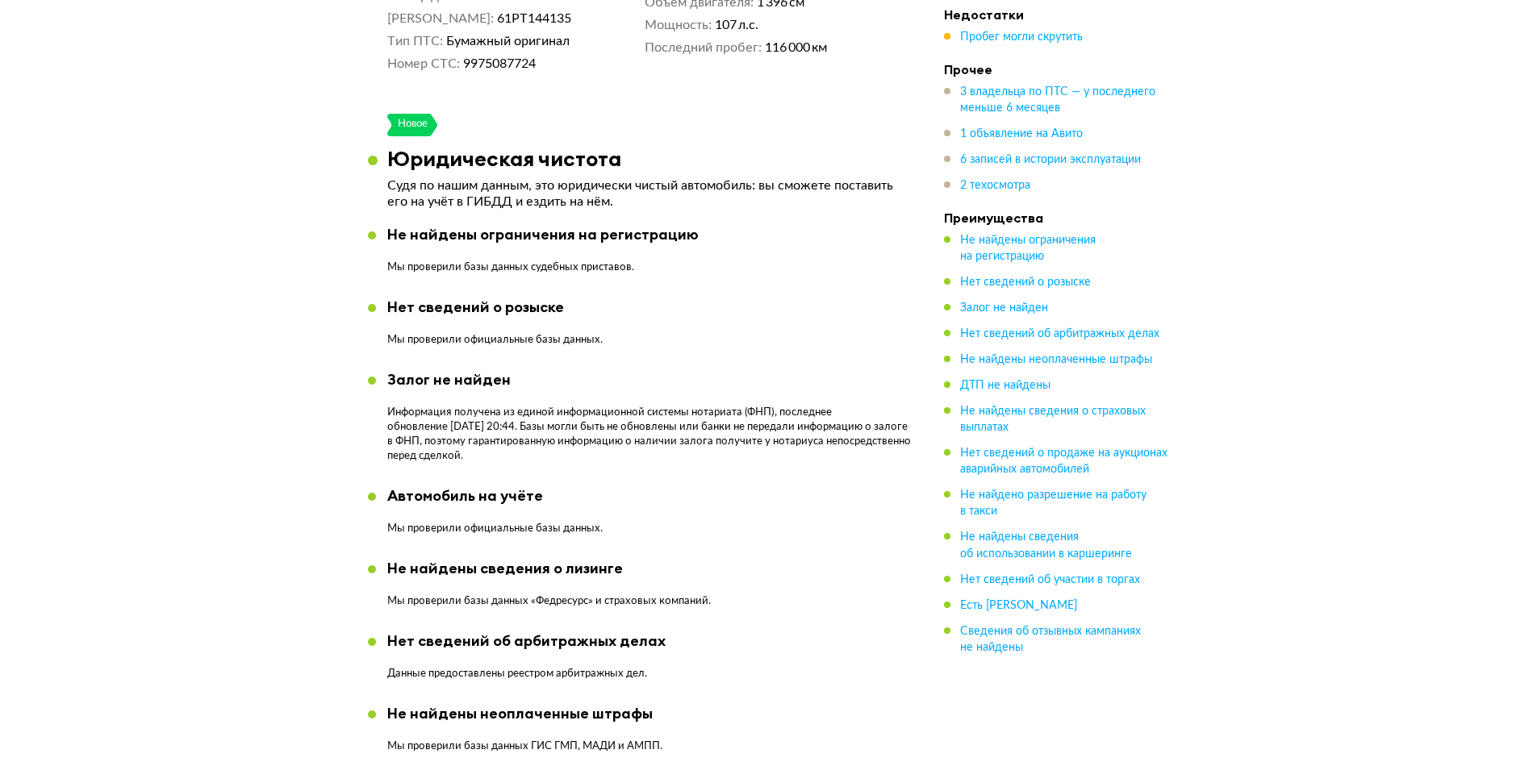
scroll to position [1049, 0]
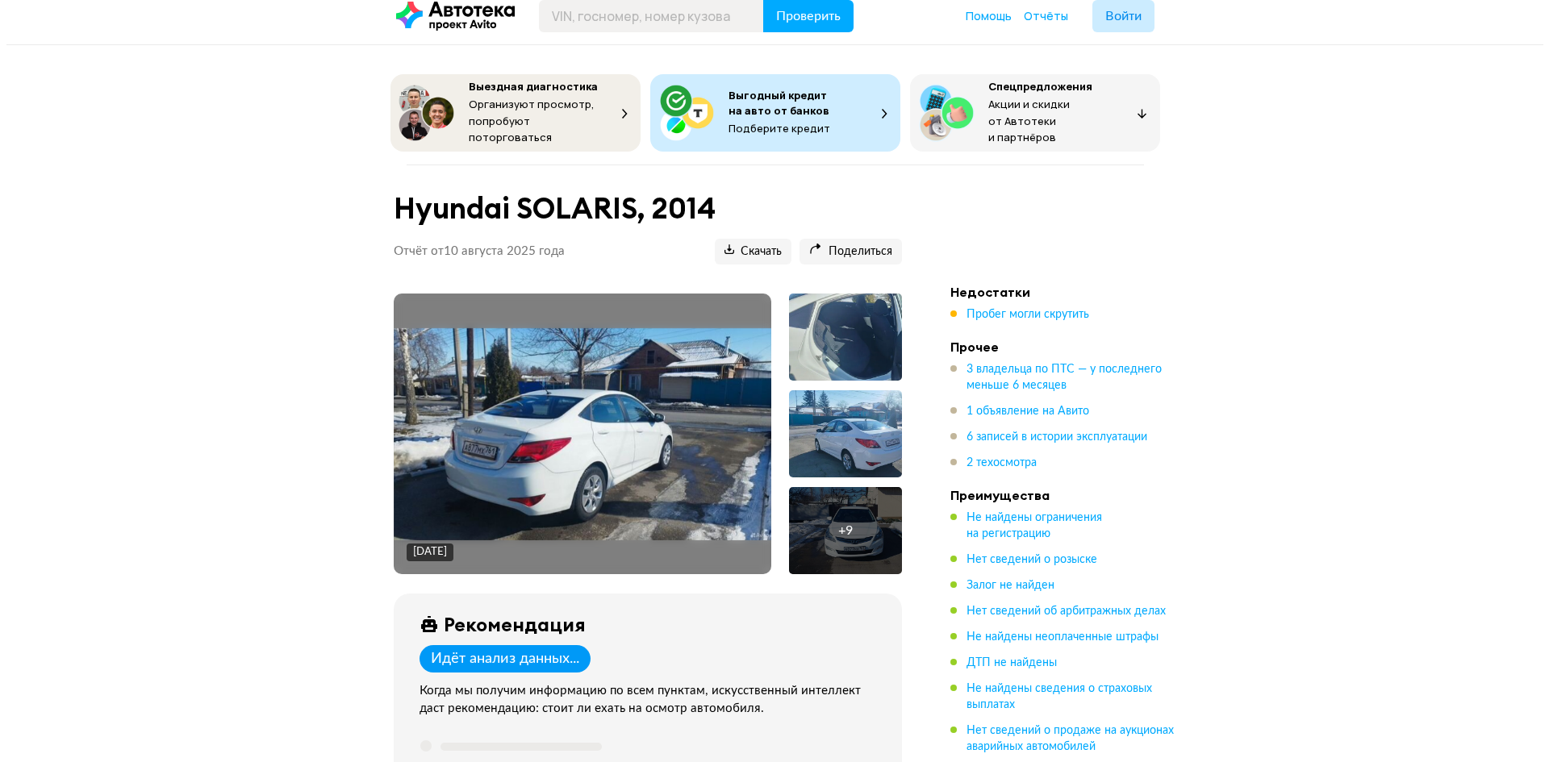
scroll to position [0, 0]
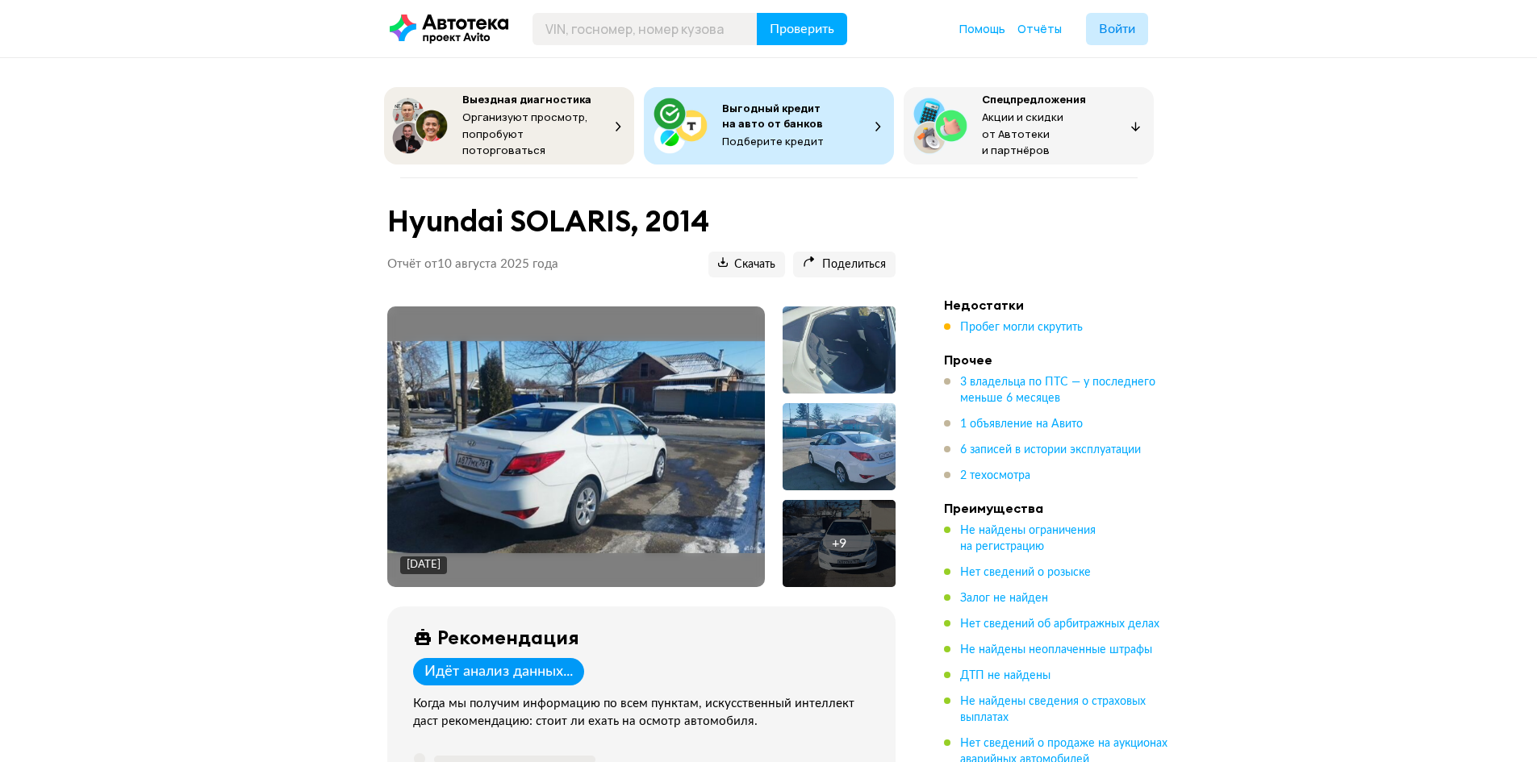
click at [646, 436] on img at bounding box center [576, 447] width 378 height 212
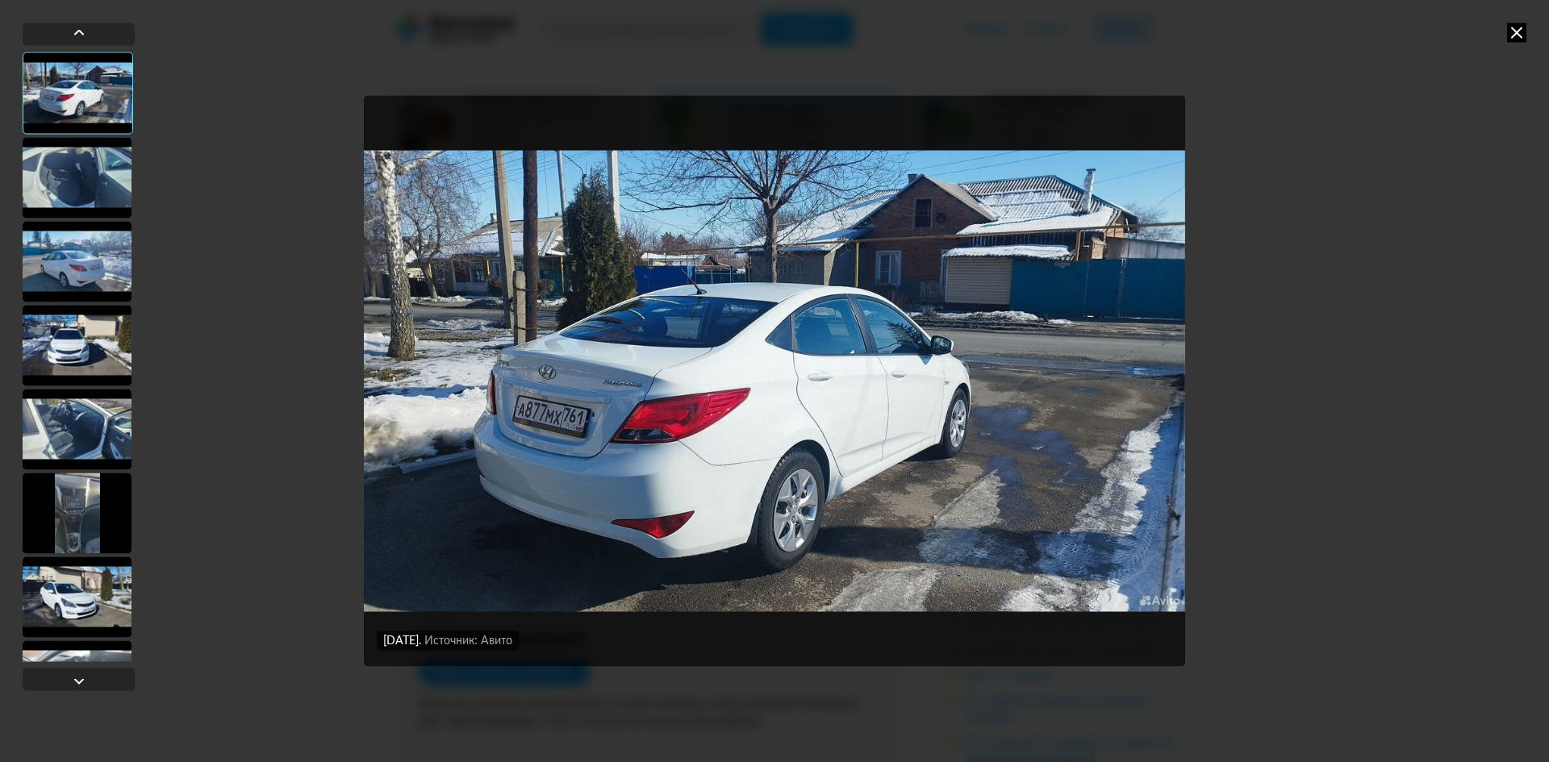
drag, startPoint x: 1285, startPoint y: 374, endPoint x: 1256, endPoint y: 374, distance: 28.2
click at [1285, 374] on div "[DATE] Источник: Авито [DATE] Источник: Авито" at bounding box center [774, 381] width 1549 height 762
click at [92, 264] on div at bounding box center [77, 261] width 109 height 81
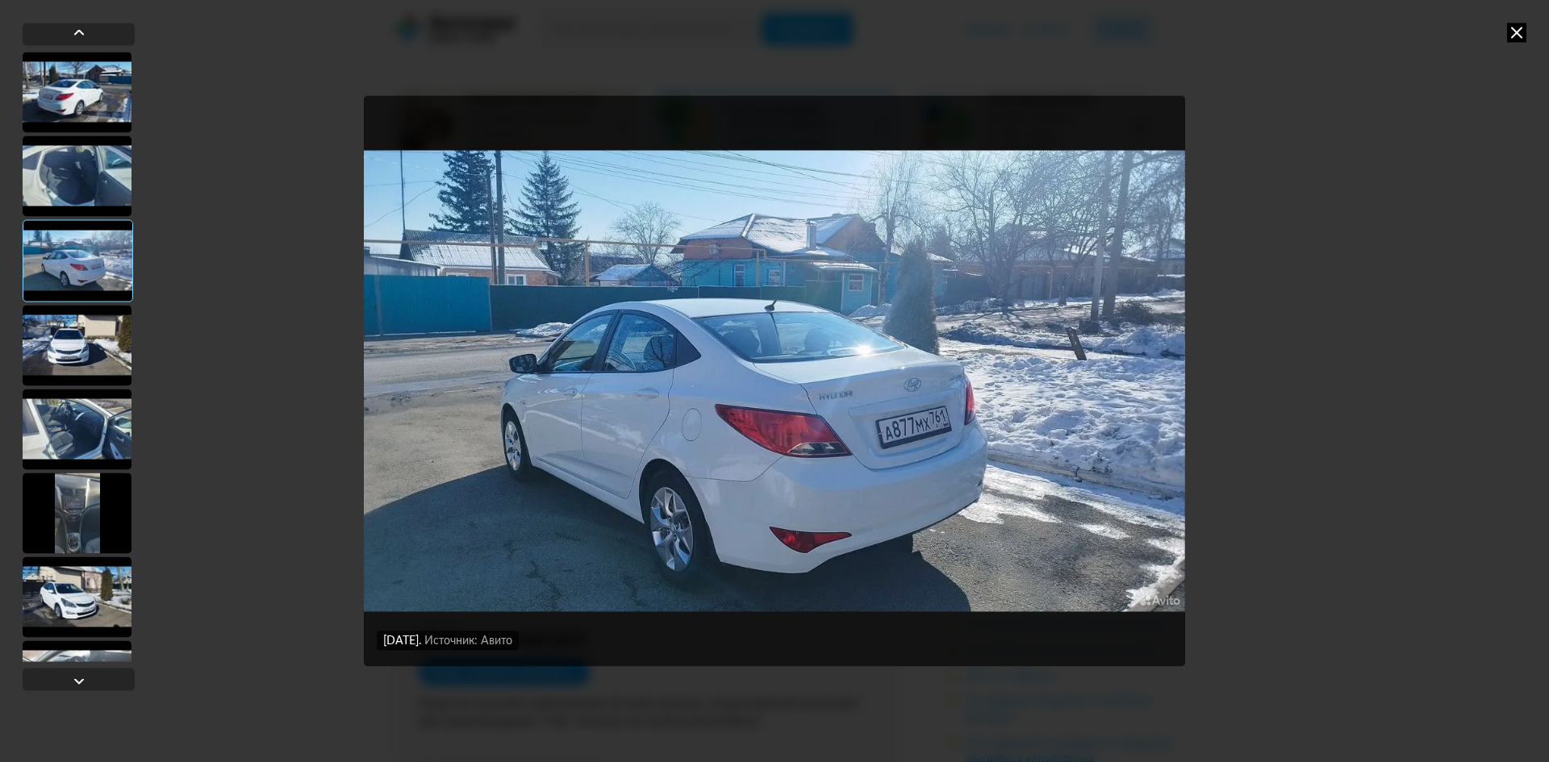
click at [92, 361] on div at bounding box center [77, 345] width 109 height 81
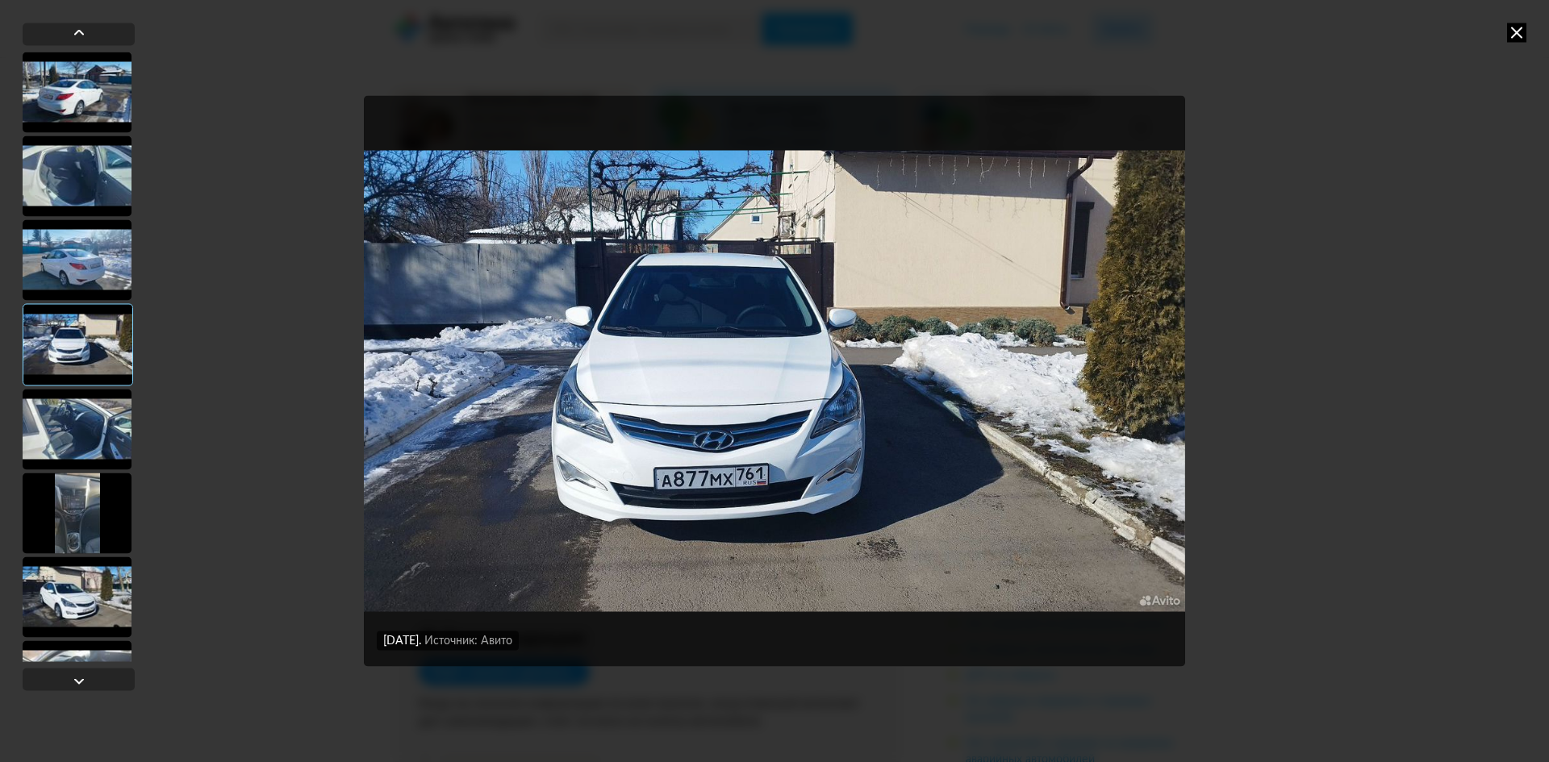
click at [88, 510] on div at bounding box center [77, 513] width 109 height 81
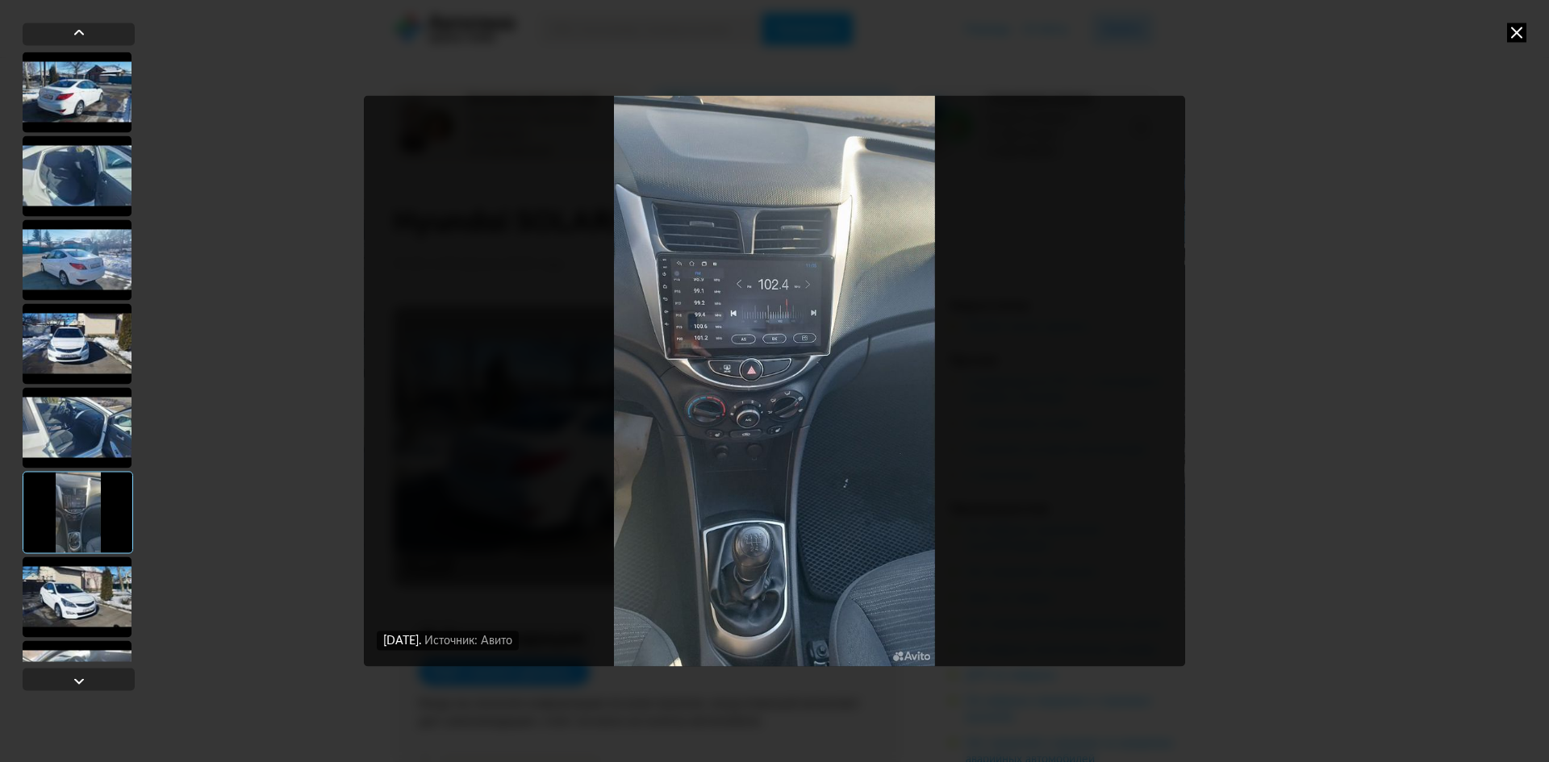
click at [83, 596] on div at bounding box center [77, 597] width 109 height 81
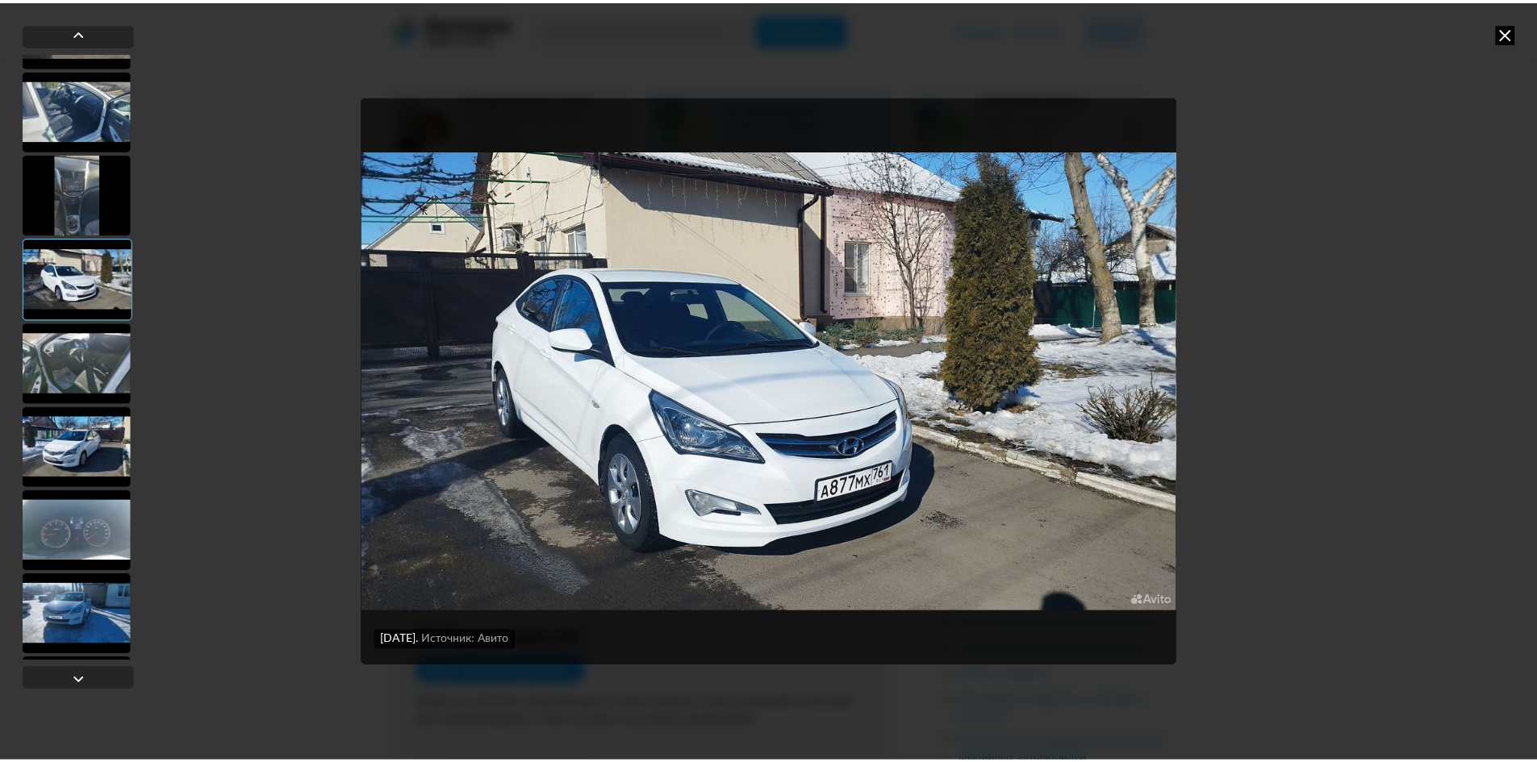
scroll to position [323, 0]
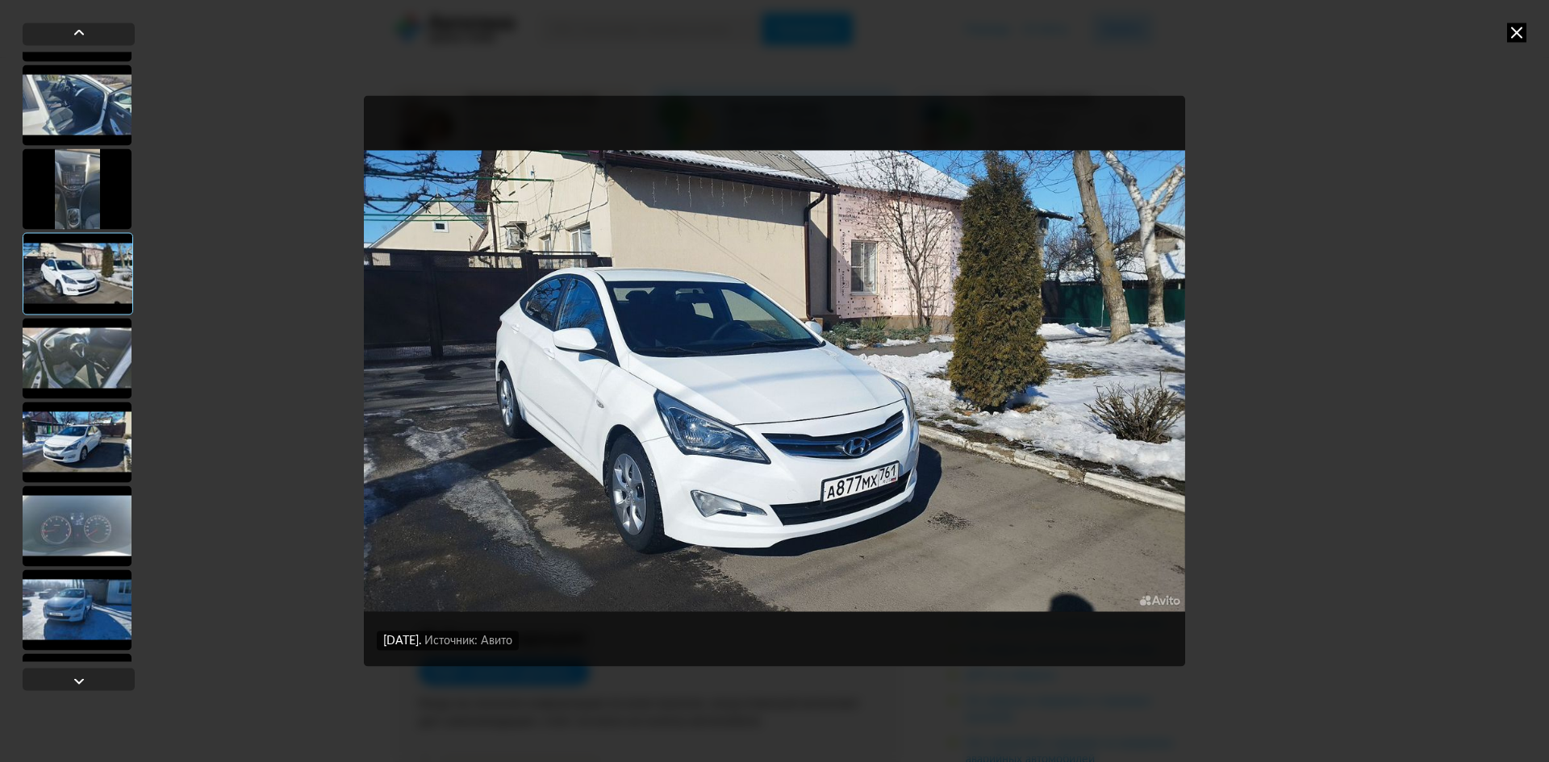
click at [95, 450] on div at bounding box center [77, 442] width 109 height 81
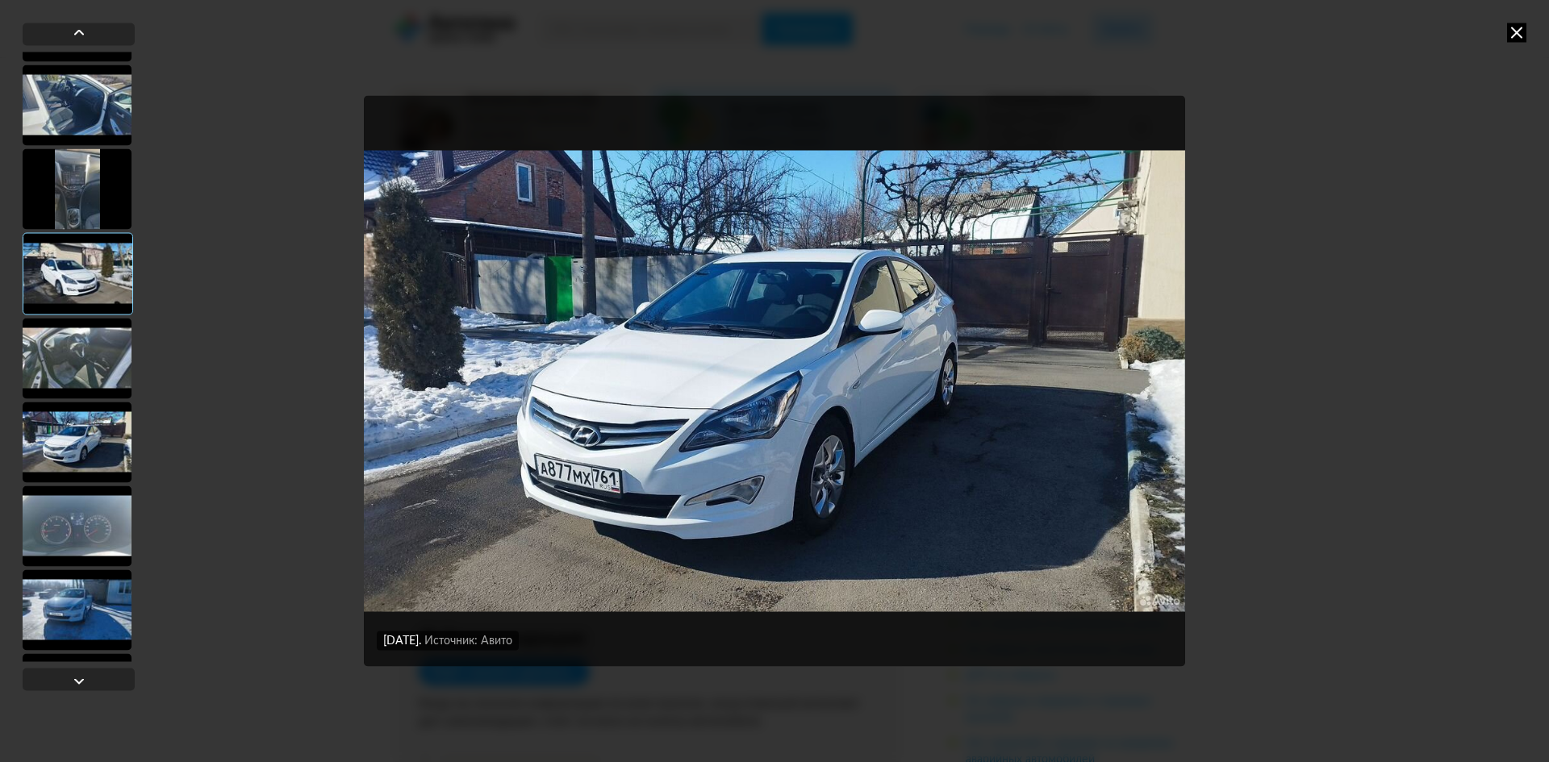
click at [93, 532] on div at bounding box center [77, 526] width 109 height 81
click at [82, 602] on div at bounding box center [77, 610] width 109 height 81
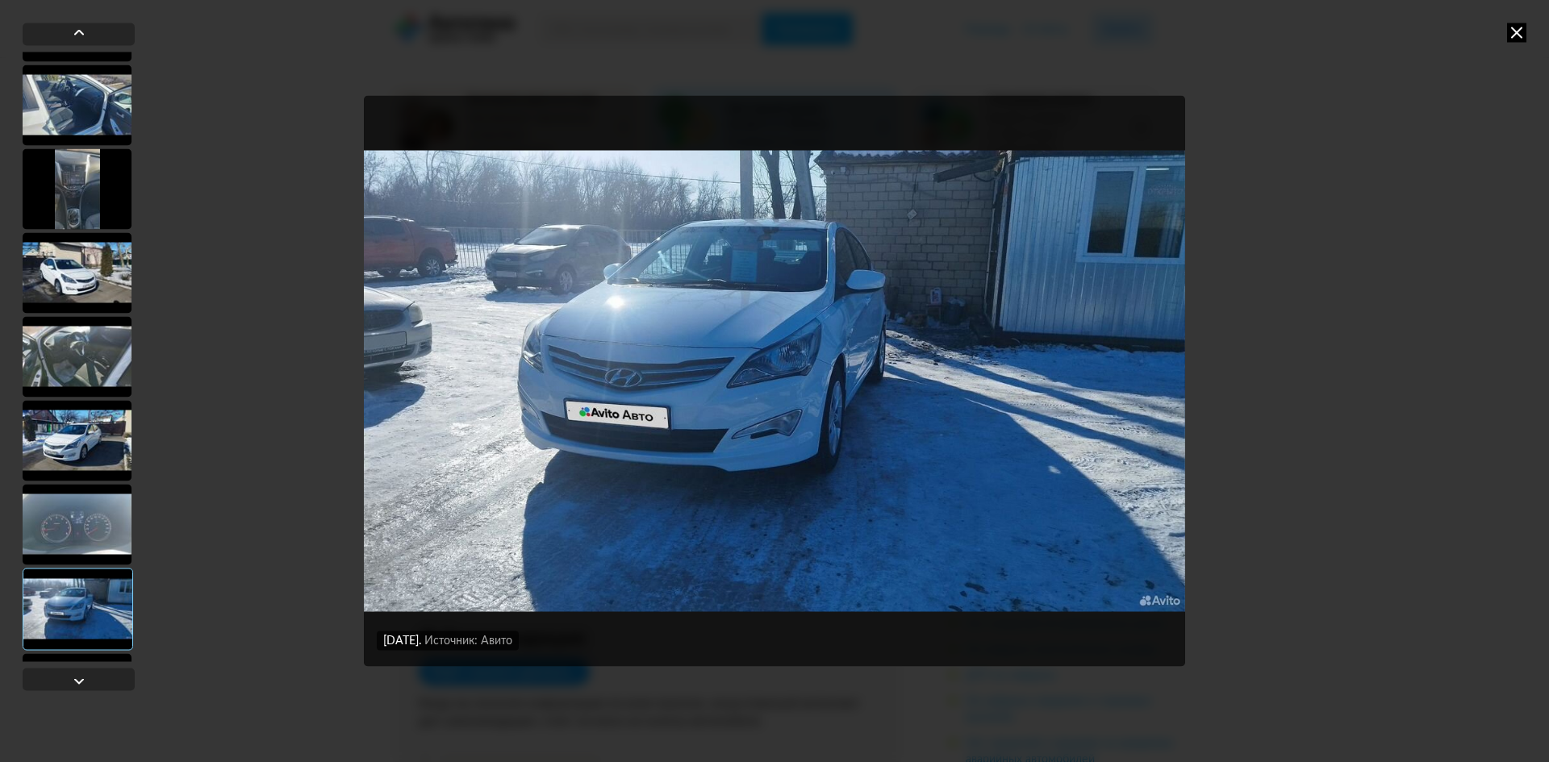
click at [1291, 357] on div "[DATE] Источник: Авито [DATE] Источник: Авито [DATE] Источник: Авито [DATE] Ист…" at bounding box center [774, 381] width 1549 height 762
click at [1527, 31] on div "[DATE] Источник: Авито [DATE] Источник: Авито [DATE] Источник: Авито [DATE] Ист…" at bounding box center [774, 381] width 1549 height 762
click at [1524, 31] on icon at bounding box center [1516, 32] width 19 height 19
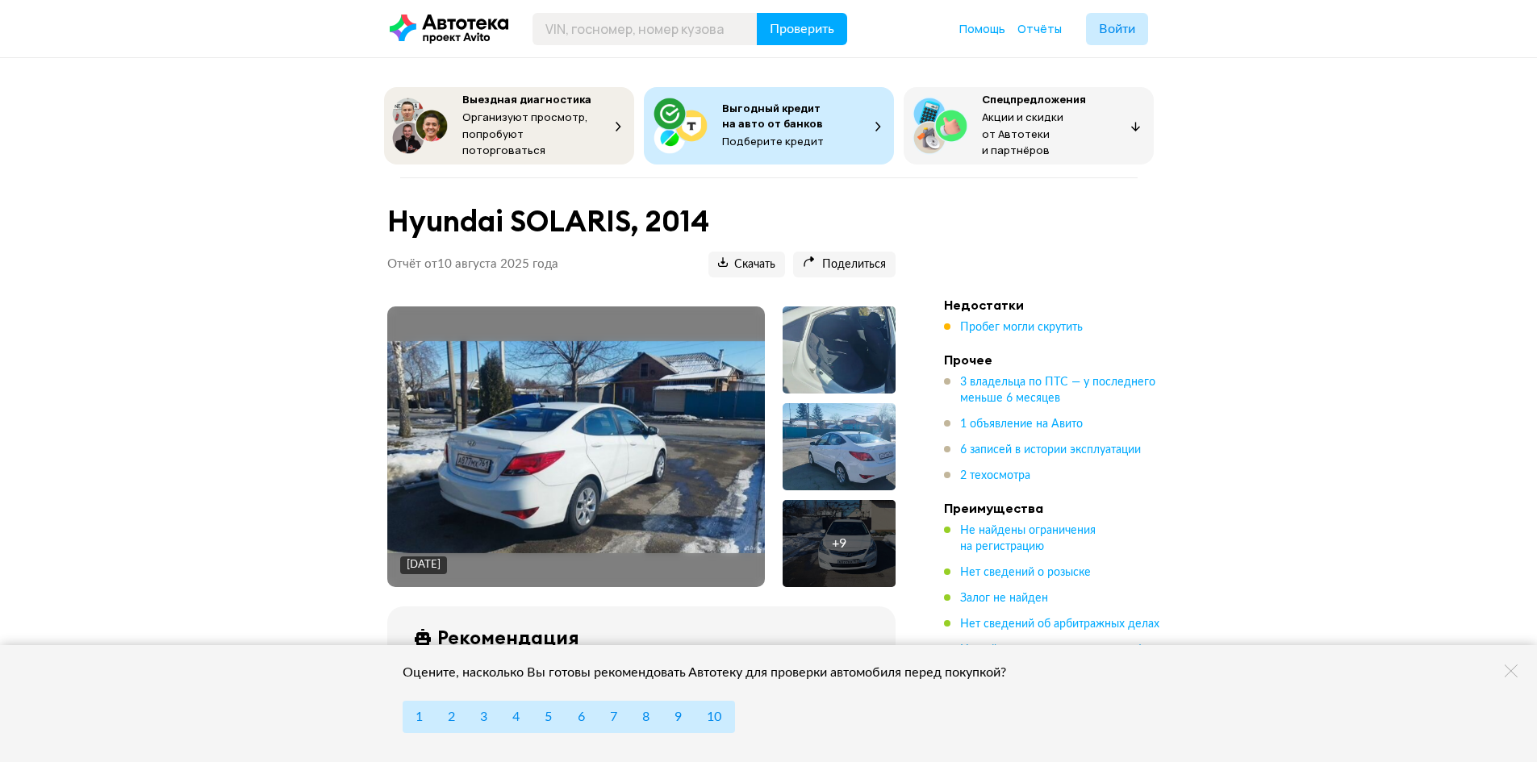
drag, startPoint x: 1301, startPoint y: 153, endPoint x: 1311, endPoint y: 128, distance: 26.8
drag, startPoint x: 1042, startPoint y: 239, endPoint x: 1029, endPoint y: 235, distance: 14.3
click at [994, 472] on span "2 техосмотра" at bounding box center [995, 475] width 70 height 11
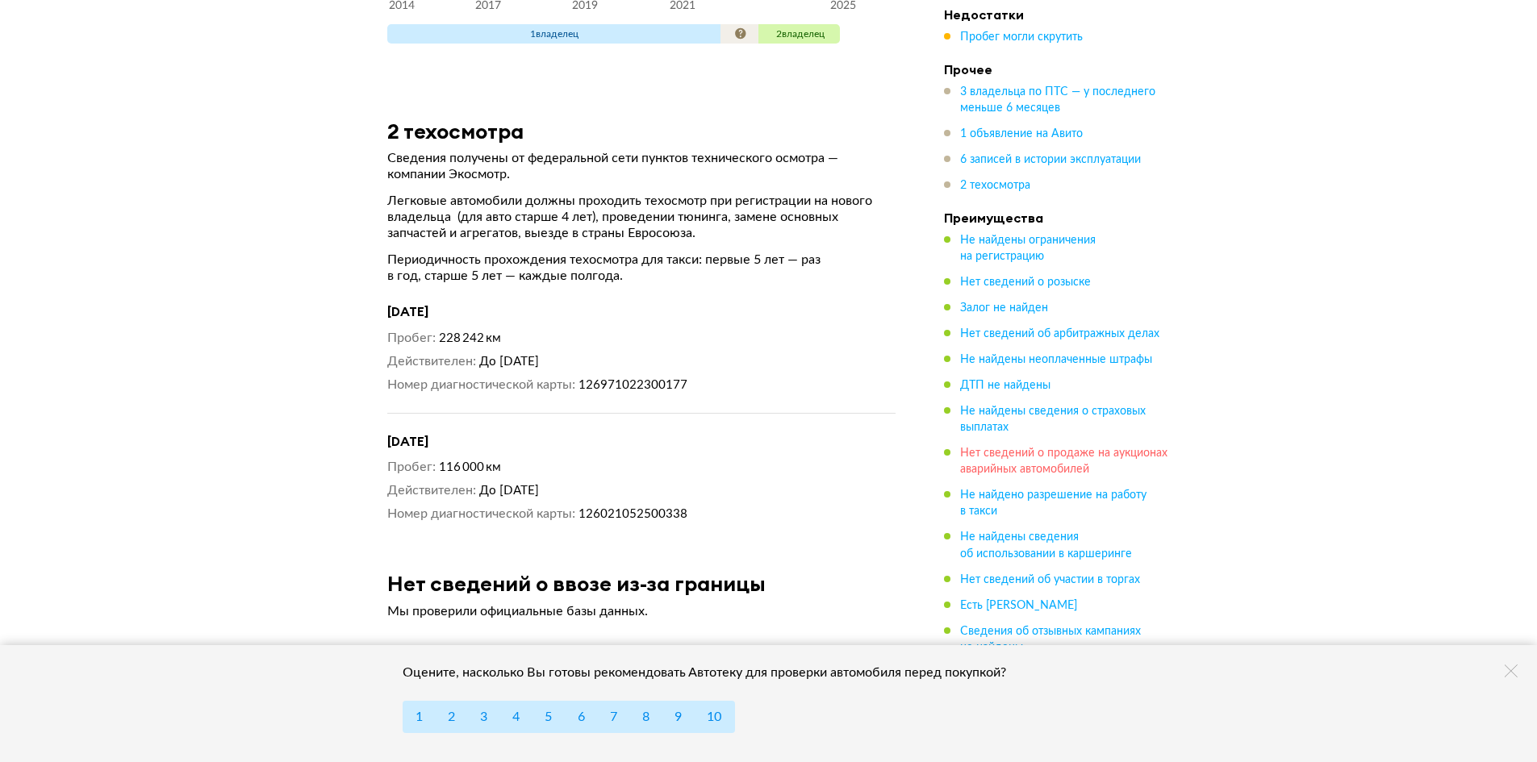
scroll to position [5479, 0]
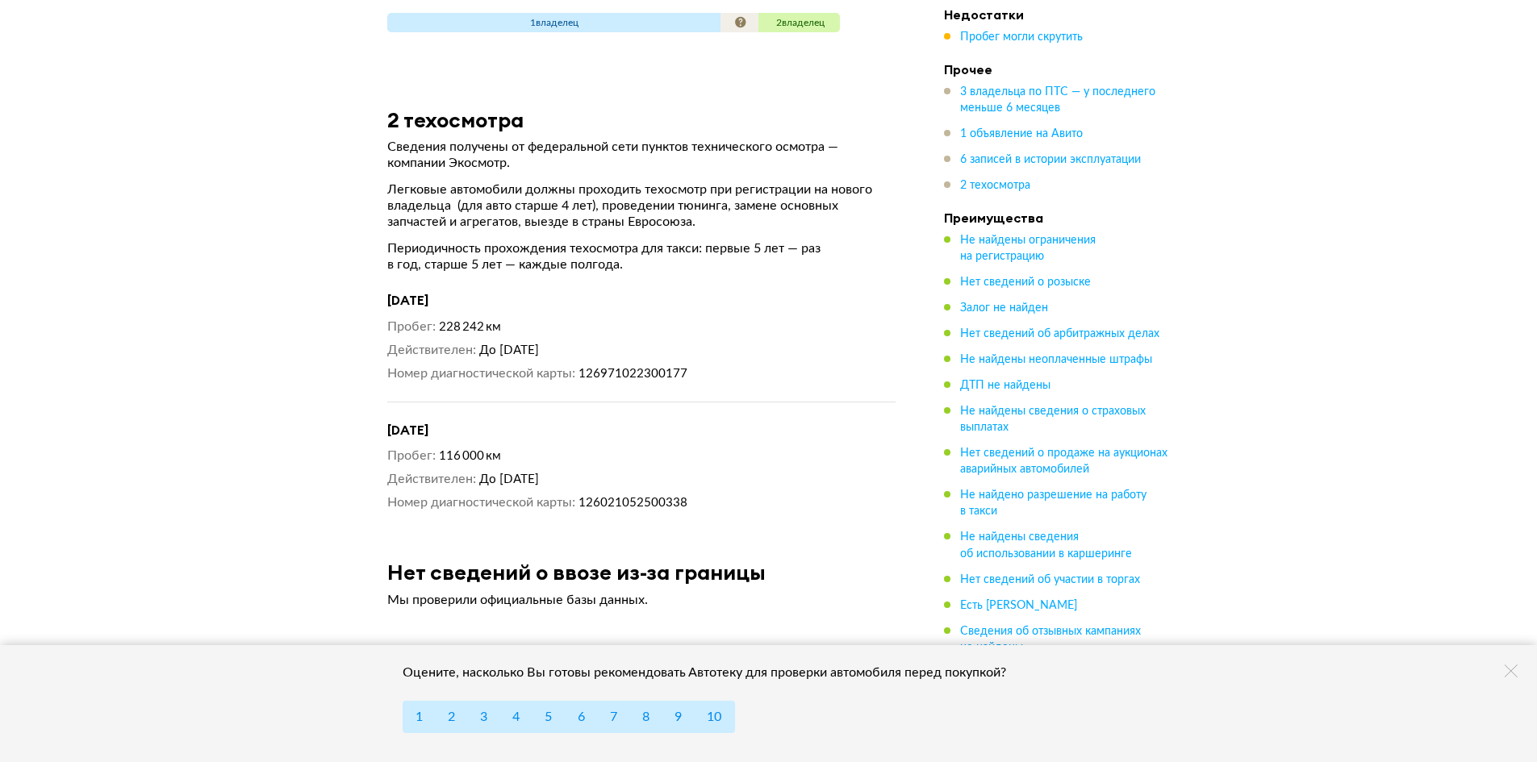
drag, startPoint x: 688, startPoint y: 399, endPoint x: 664, endPoint y: 392, distance: 25.3
click at [664, 422] on h4 "[DATE]" at bounding box center [641, 430] width 508 height 17
click at [658, 422] on h4 "[DATE]" at bounding box center [641, 430] width 508 height 17
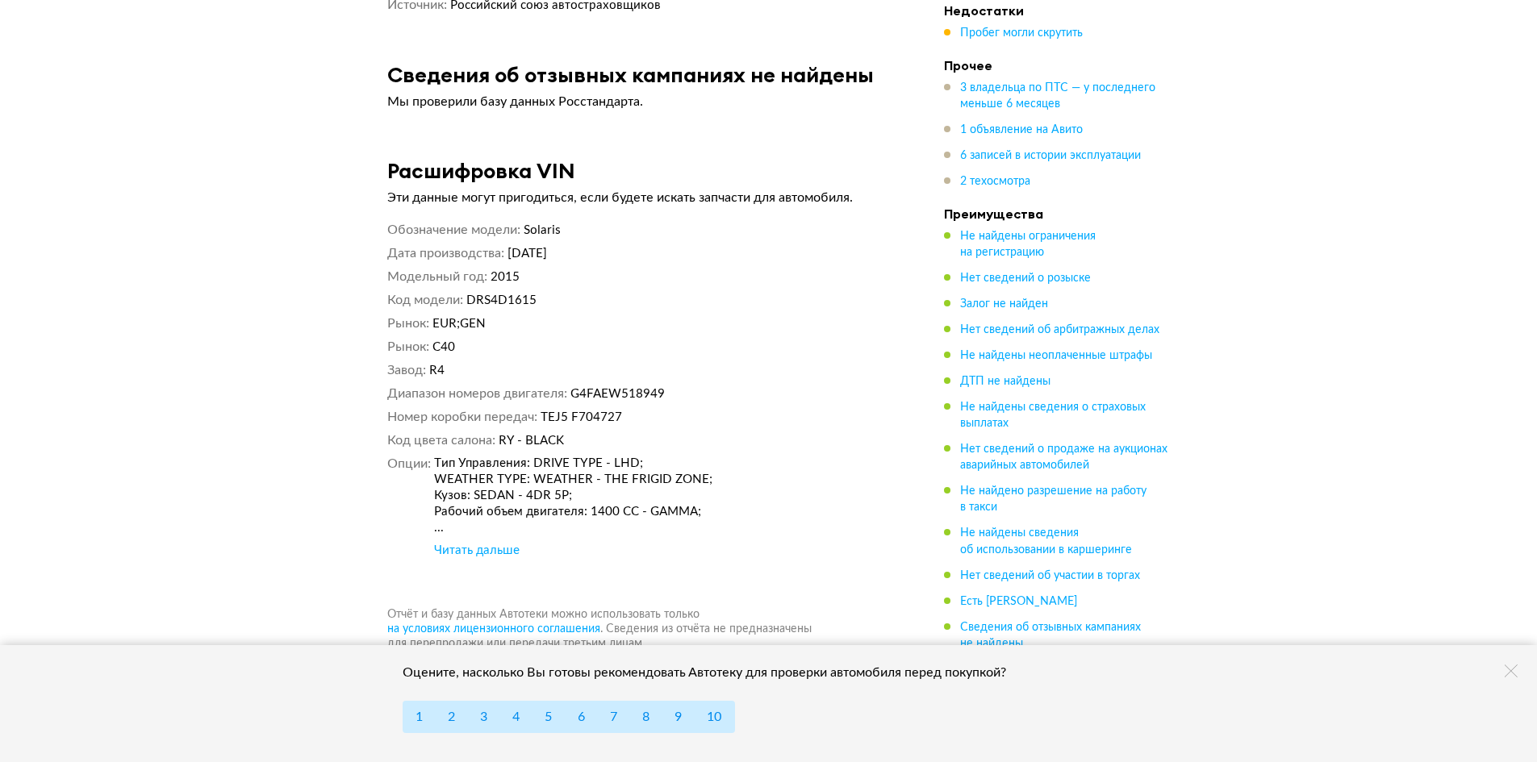
scroll to position [6286, 0]
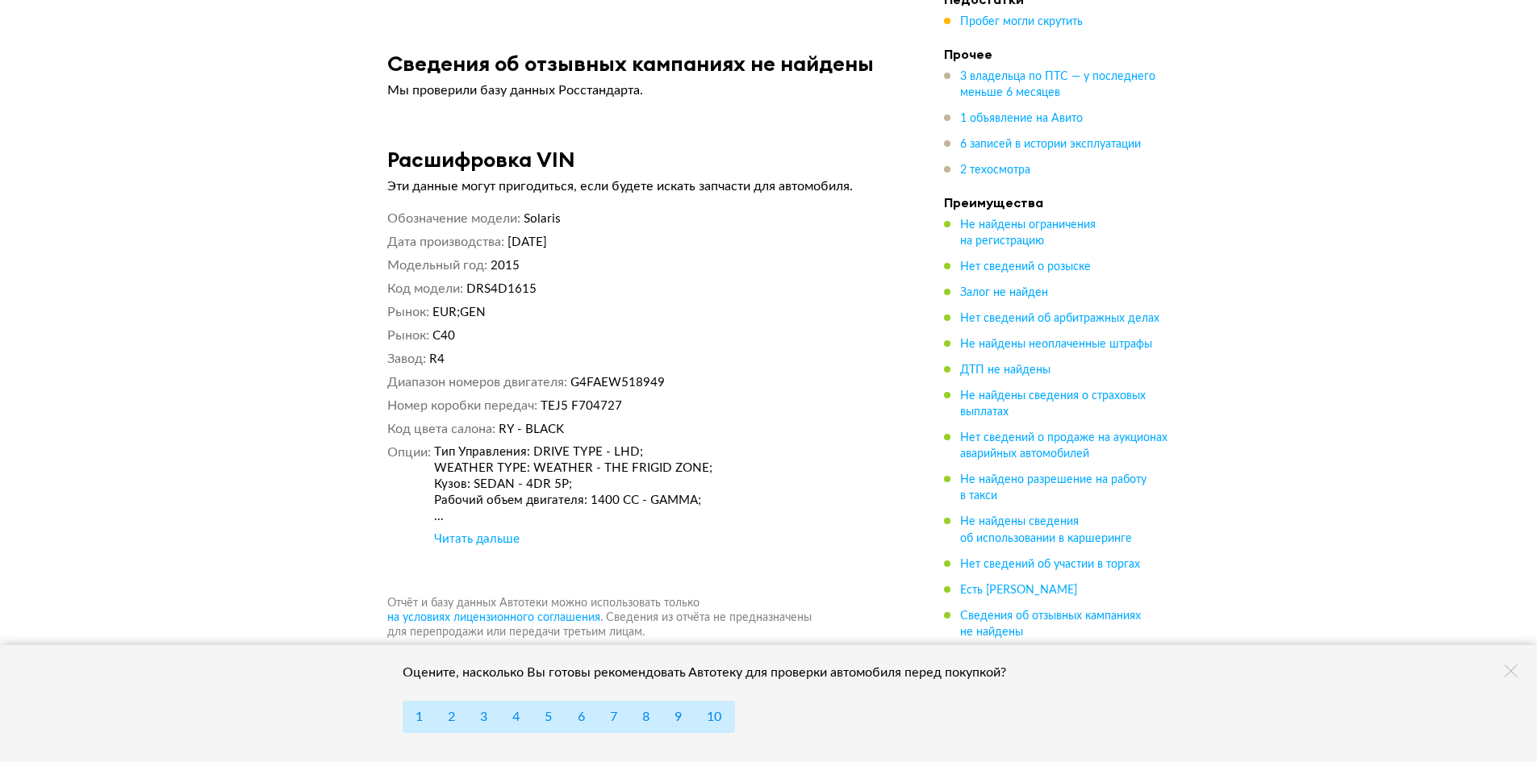
drag, startPoint x: 836, startPoint y: 327, endPoint x: 822, endPoint y: 324, distance: 14.1
click at [822, 351] on dd "R4" at bounding box center [662, 359] width 466 height 17
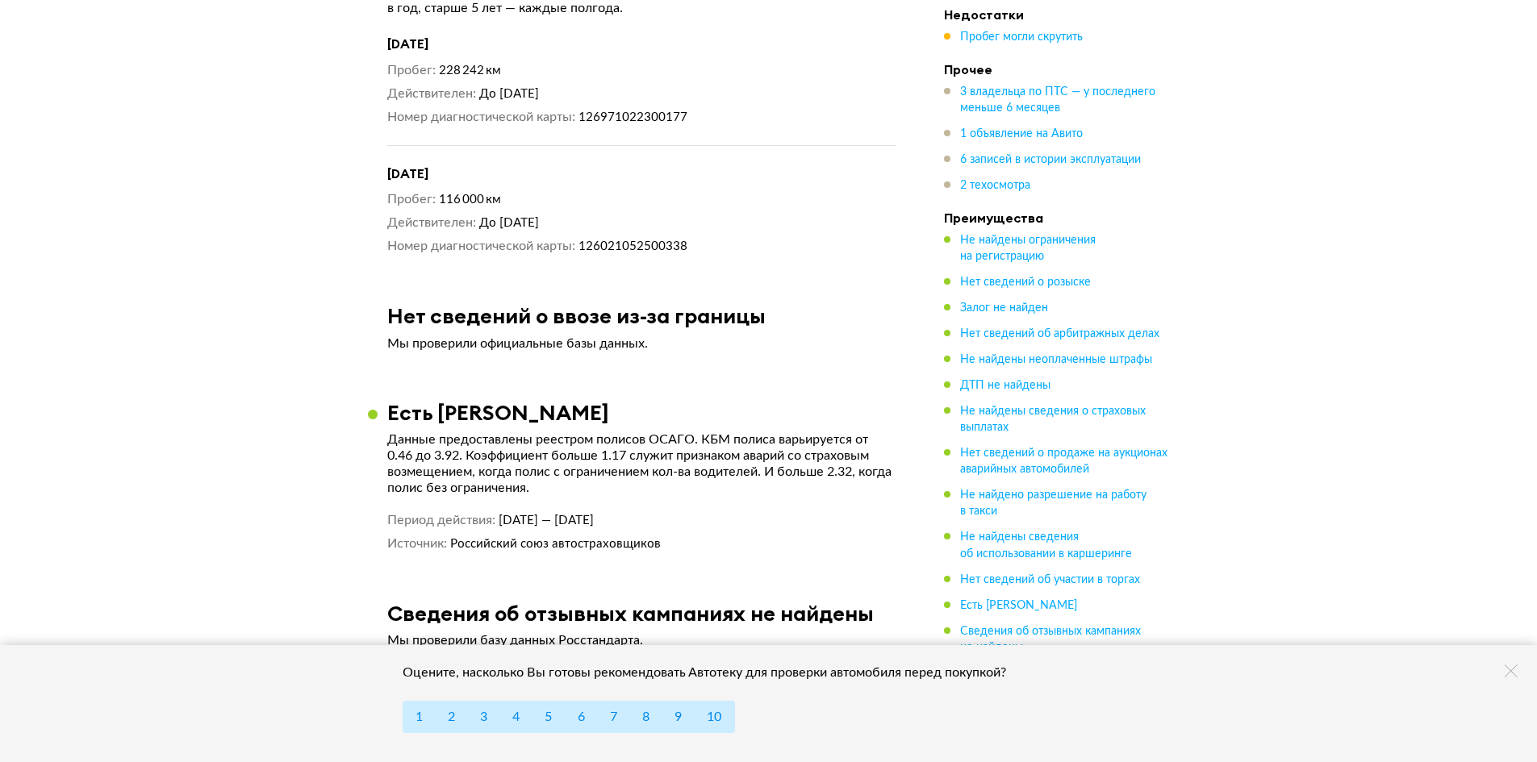
scroll to position [5721, 0]
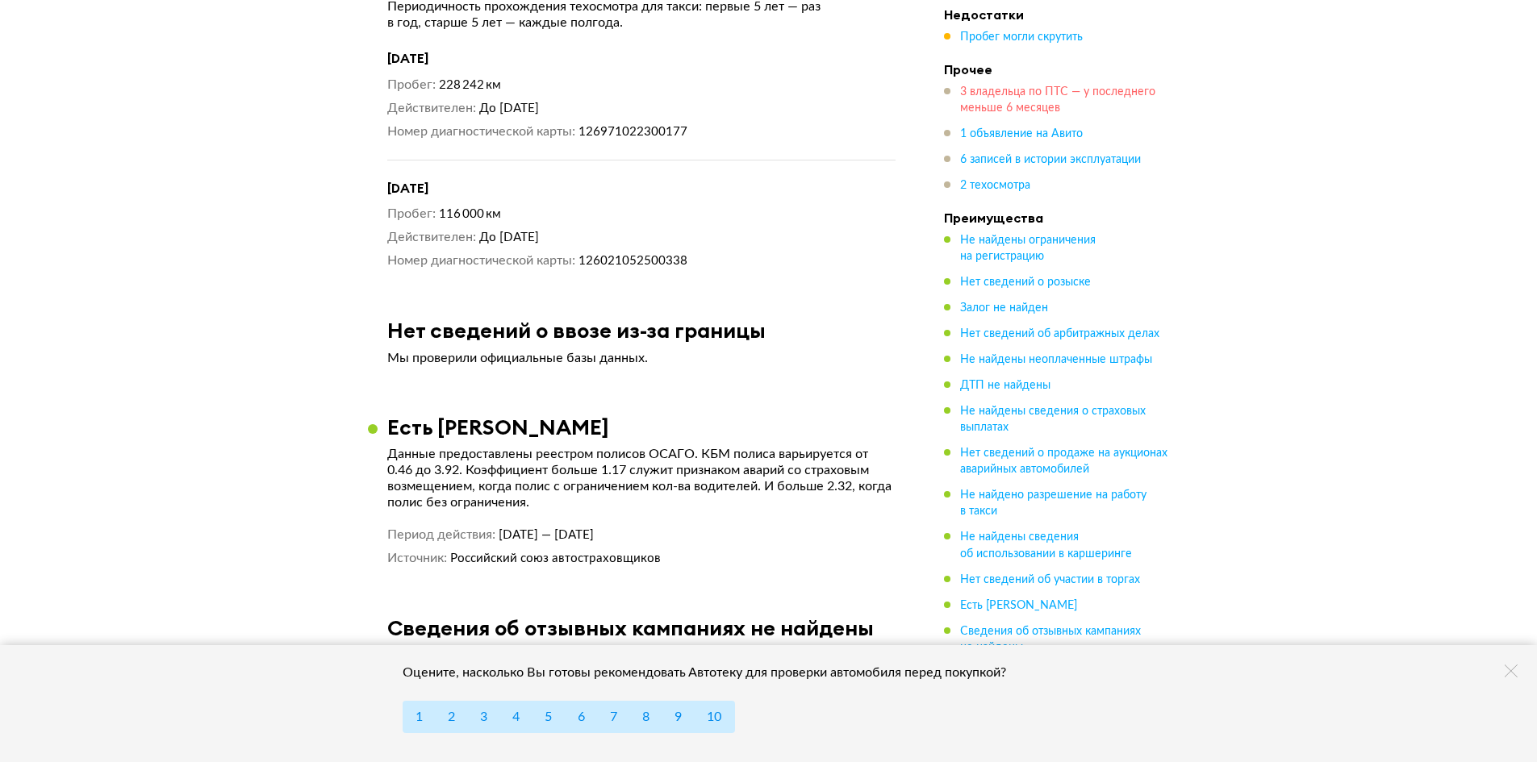
click at [996, 111] on span "3 владельца по ПТС — у последнего меньше 6 месяцев" at bounding box center [1057, 99] width 195 height 27
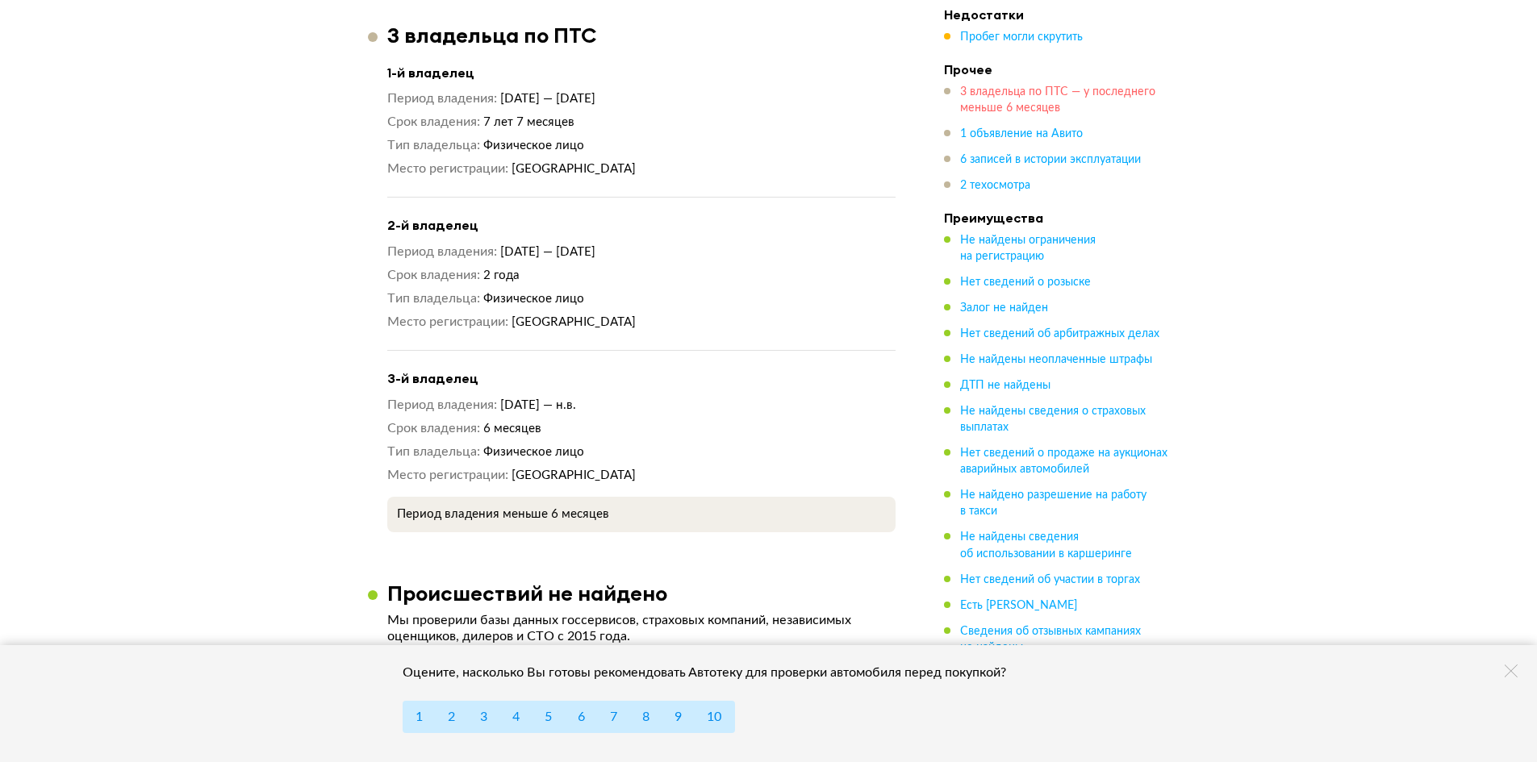
scroll to position [1870, 0]
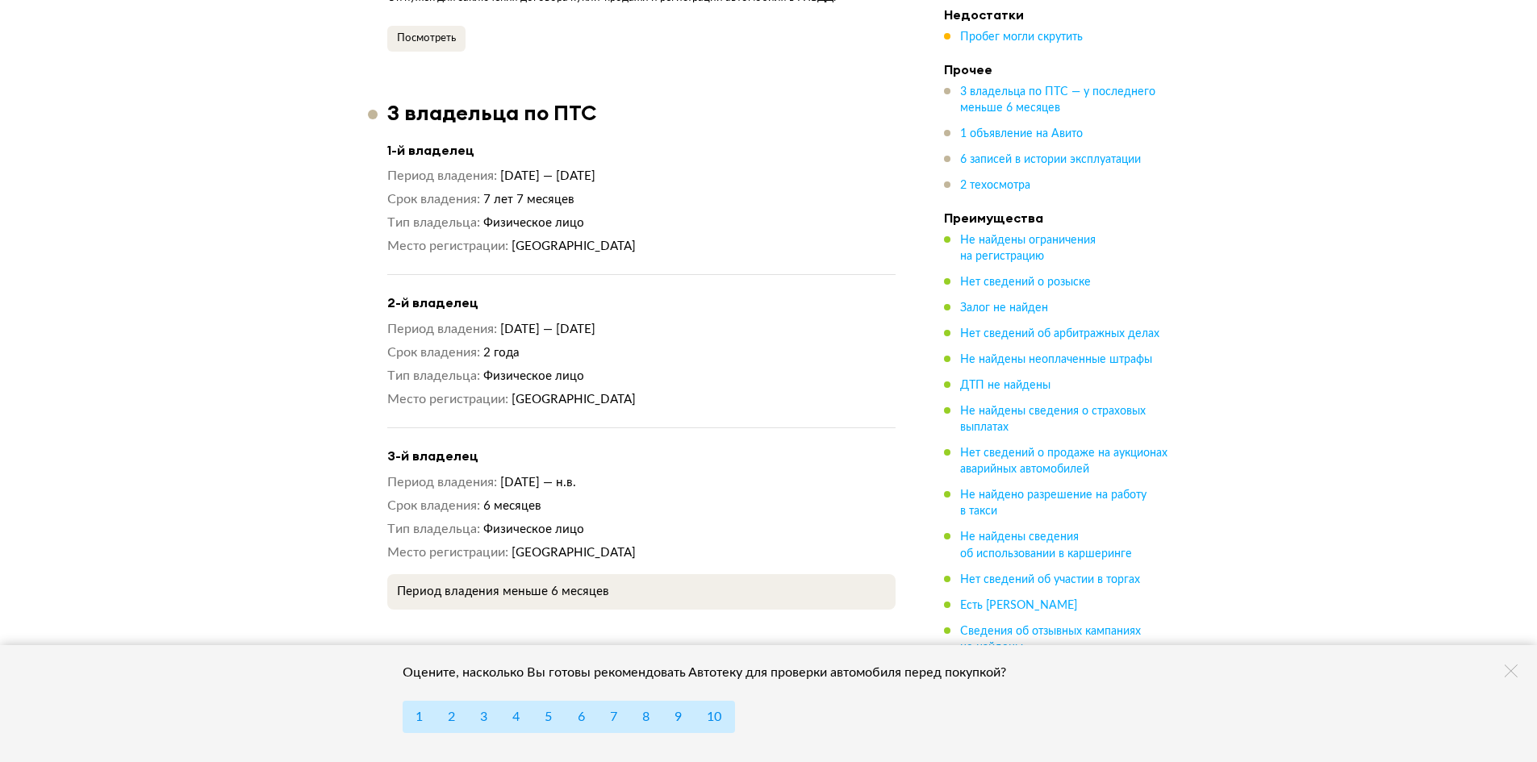
drag, startPoint x: 1385, startPoint y: 395, endPoint x: 1359, endPoint y: 394, distance: 26.7
drag, startPoint x: 641, startPoint y: 330, endPoint x: 628, endPoint y: 328, distance: 13.8
click at [628, 345] on dd "2 года" at bounding box center [689, 353] width 412 height 17
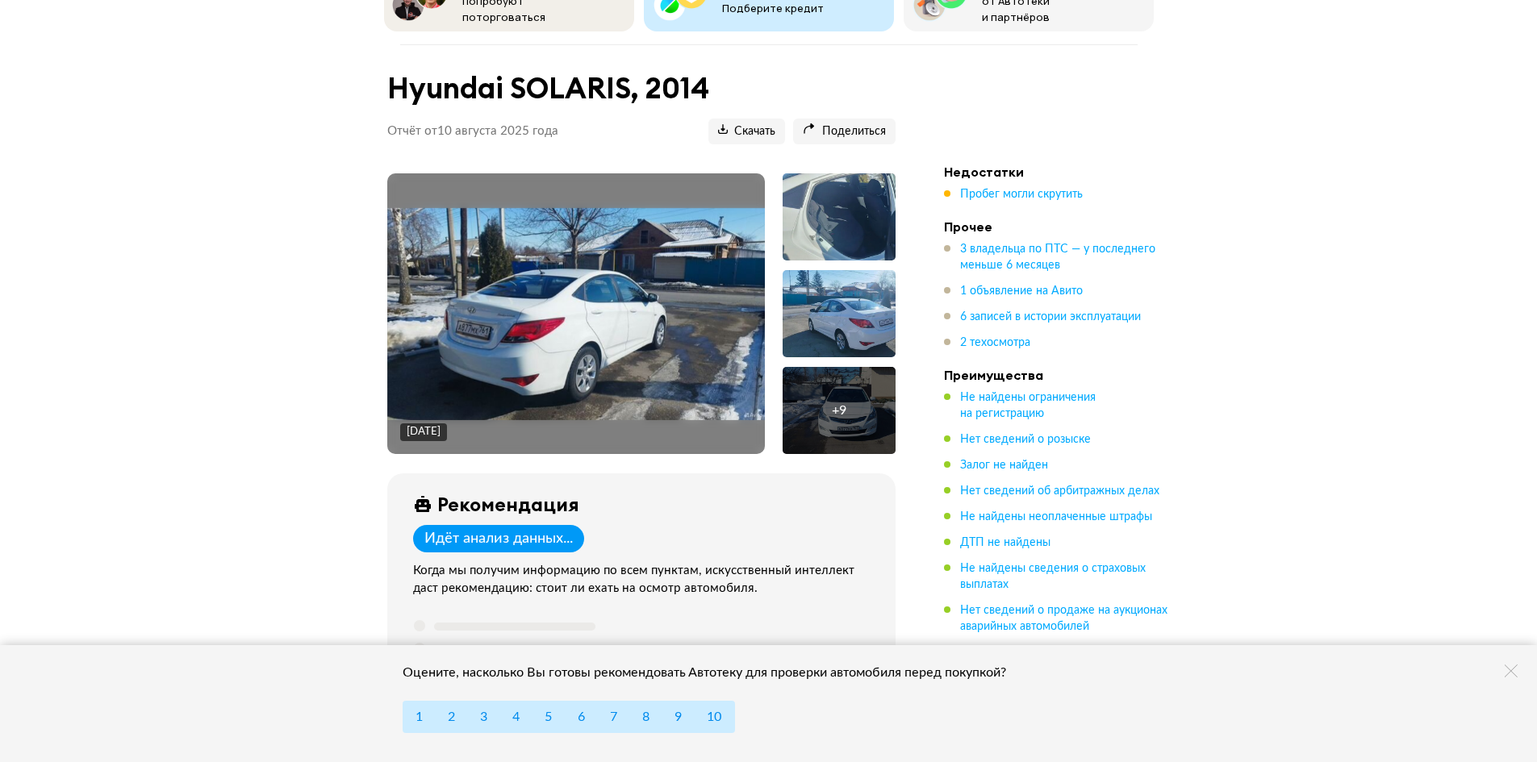
scroll to position [94, 0]
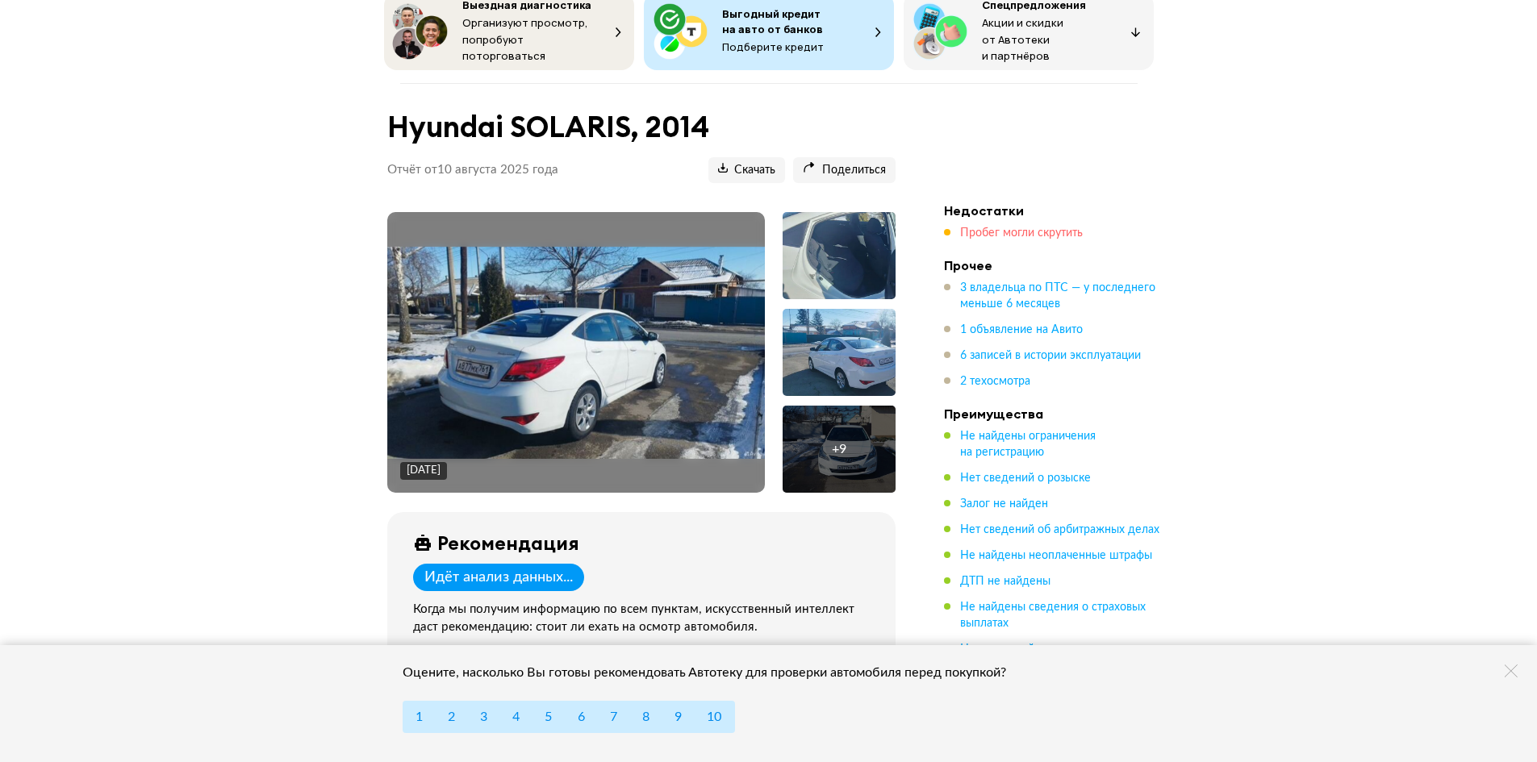
click at [994, 230] on span "Пробег могли скрутить" at bounding box center [1021, 233] width 123 height 11
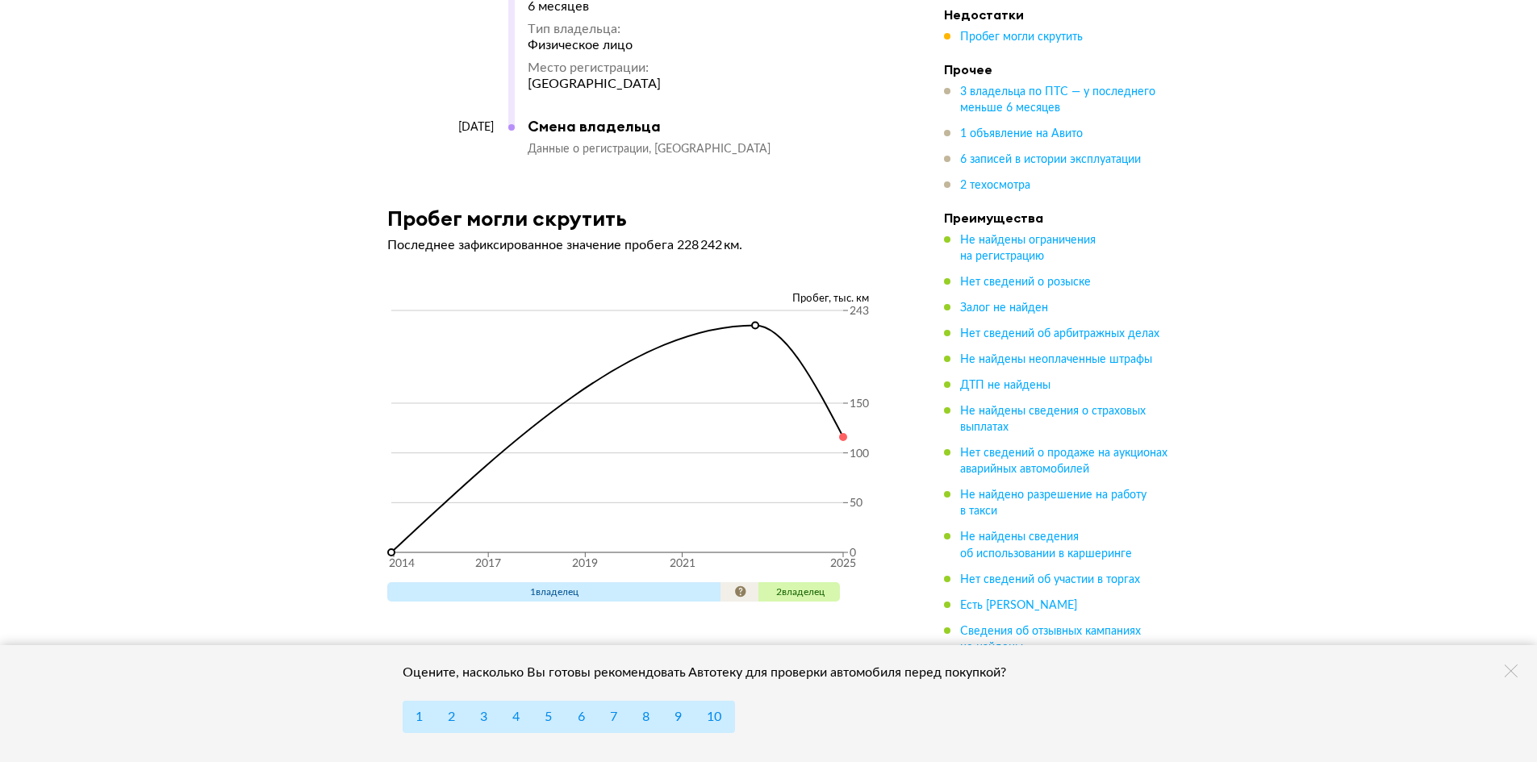
scroll to position [5007, 0]
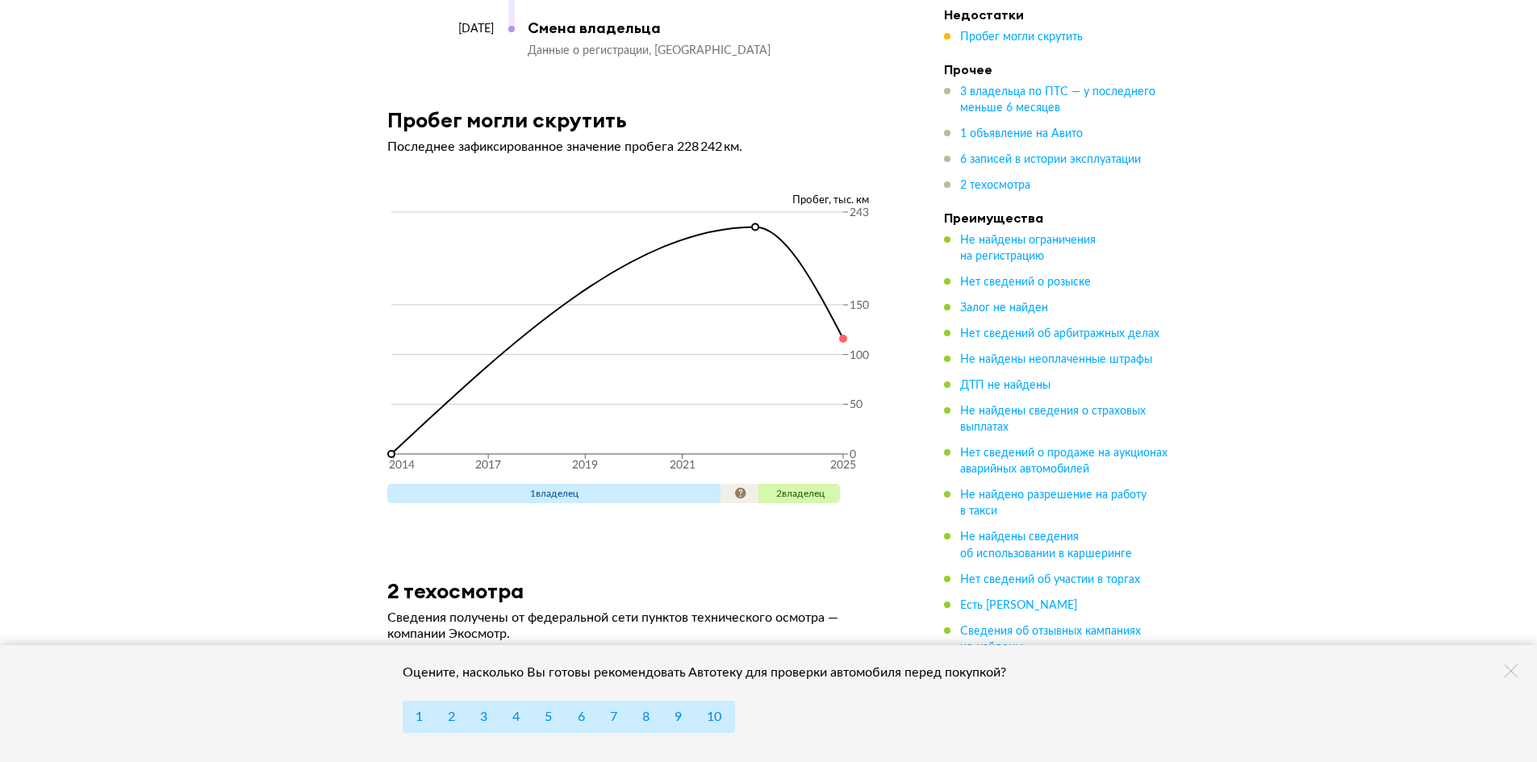
click at [868, 207] on tspan "243" at bounding box center [859, 212] width 19 height 11
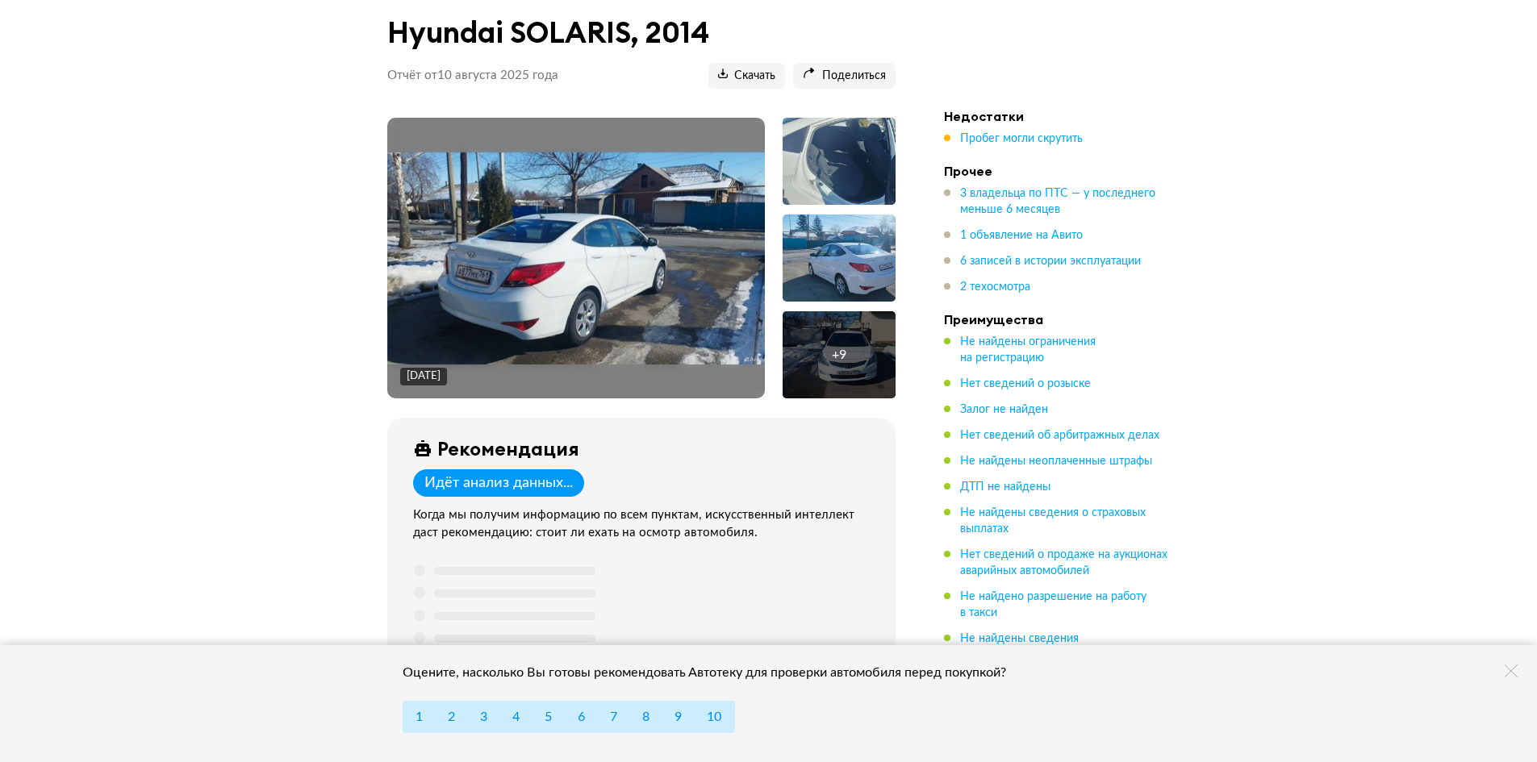
scroll to position [0, 0]
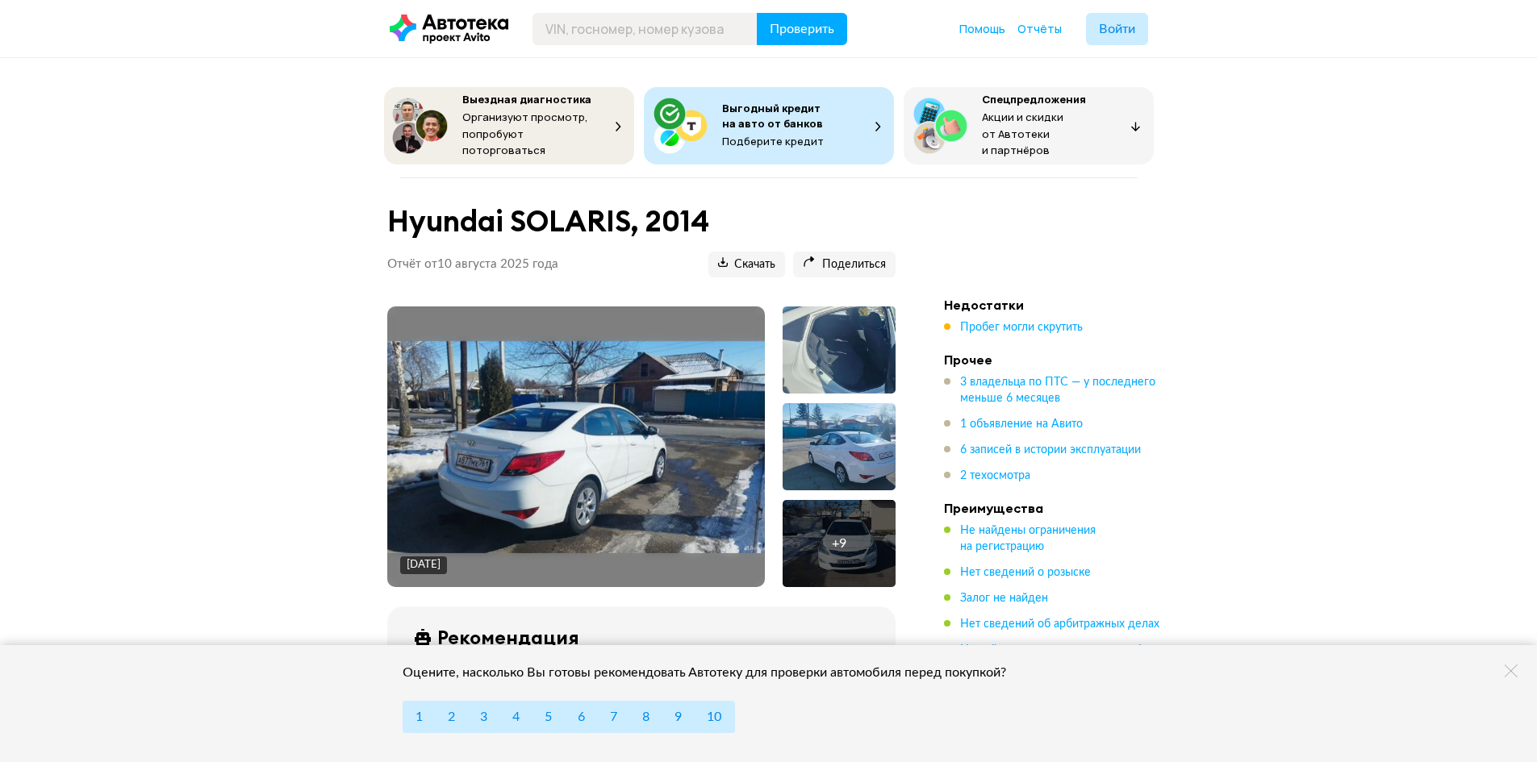
drag, startPoint x: 1263, startPoint y: 267, endPoint x: 1277, endPoint y: 207, distance: 62.2
drag, startPoint x: 1277, startPoint y: 207, endPoint x: 1280, endPoint y: 172, distance: 34.8
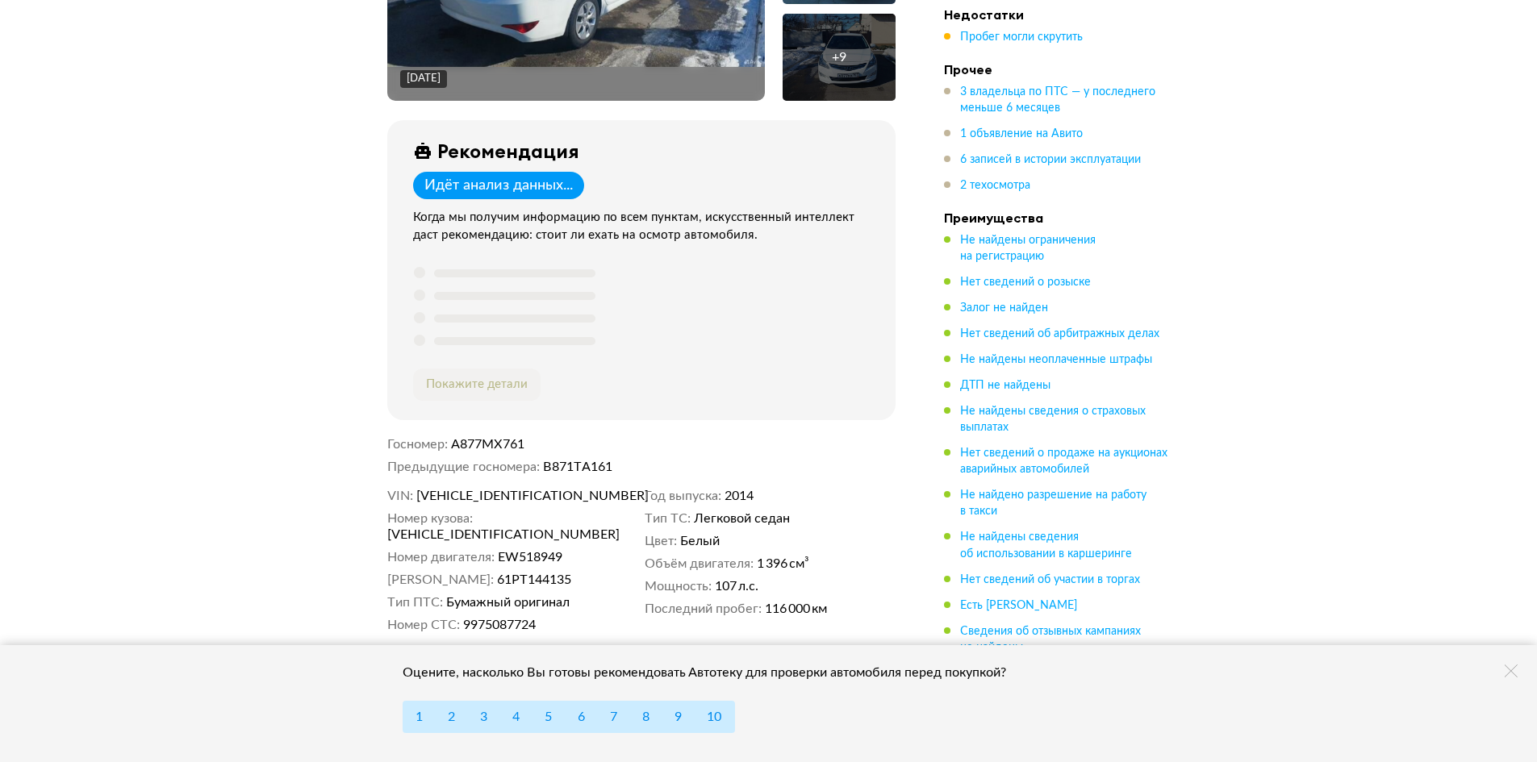
scroll to position [807, 0]
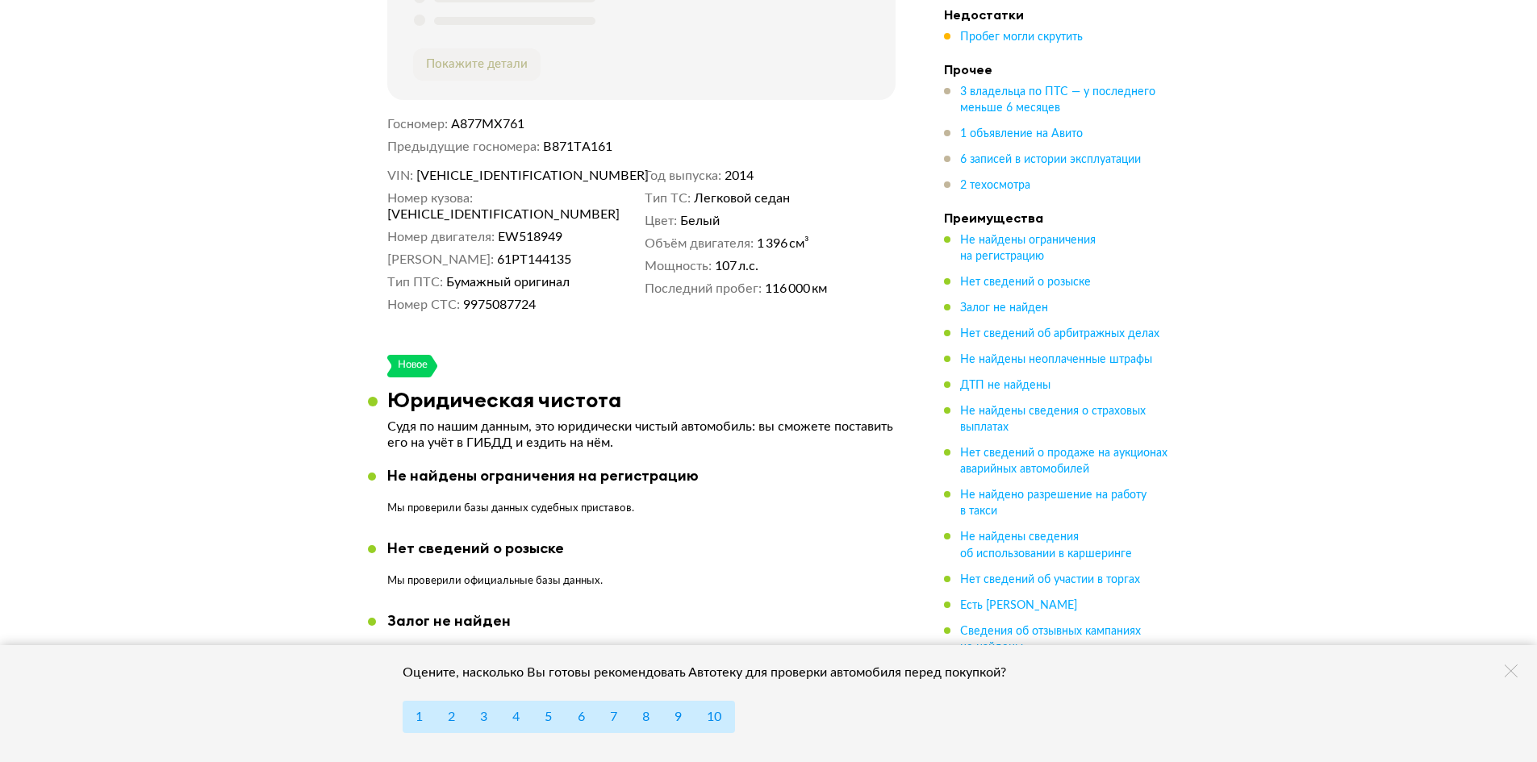
click at [490, 168] on span "[VEHICLE_IDENTIFICATION_NUMBER]" at bounding box center [509, 176] width 186 height 16
copy span "[VEHICLE_IDENTIFICATION_NUMBER]"
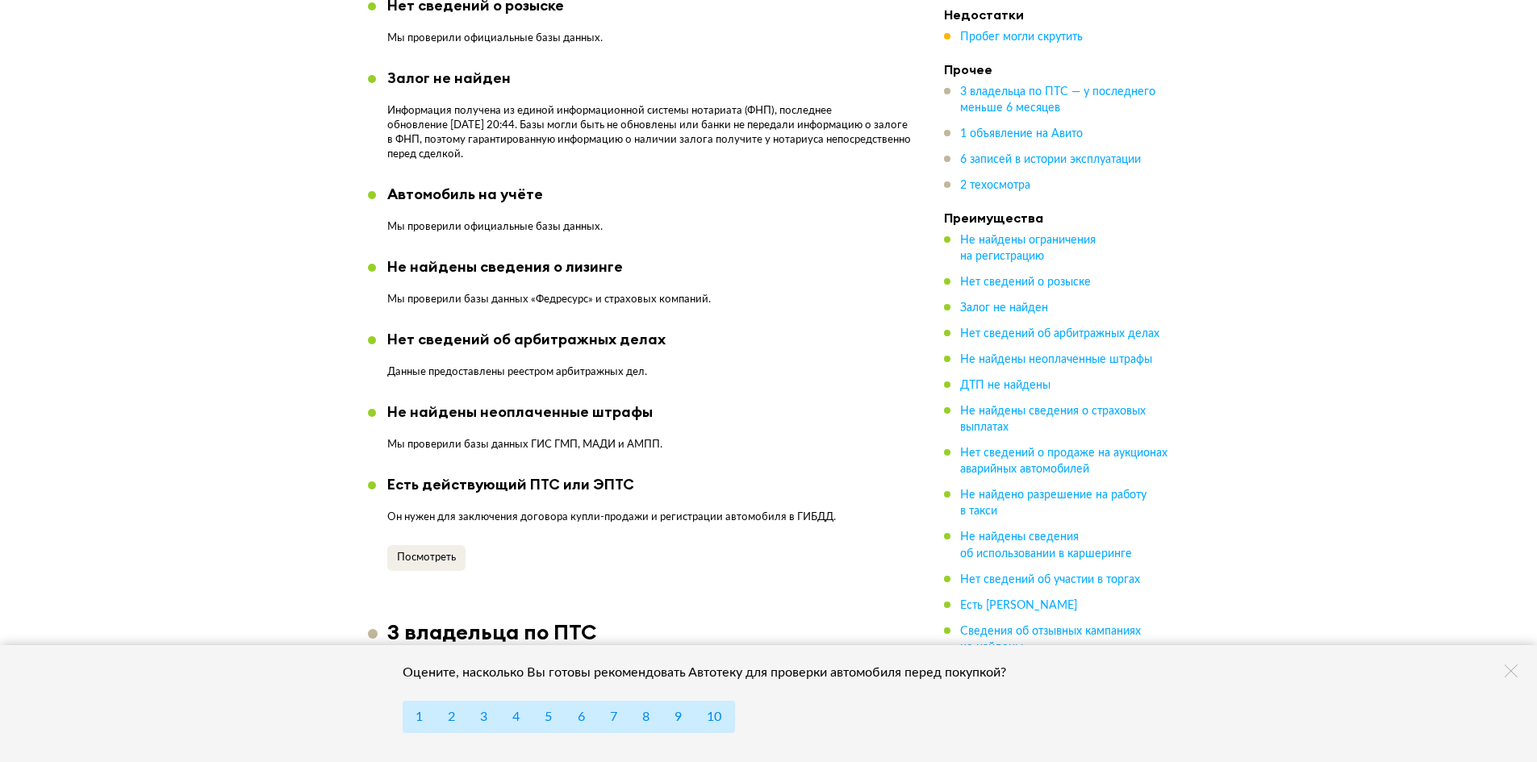
scroll to position [1372, 0]
